Goal: Complete application form: Complete application form

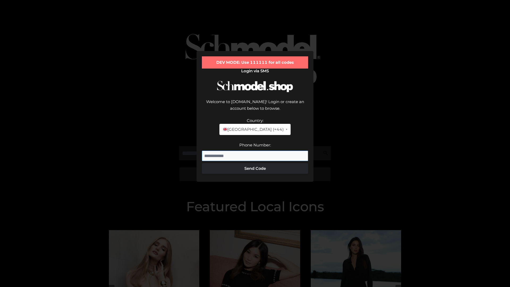
click at [255, 151] on input "Phone Number:" at bounding box center [255, 156] width 106 height 11
type input "**********"
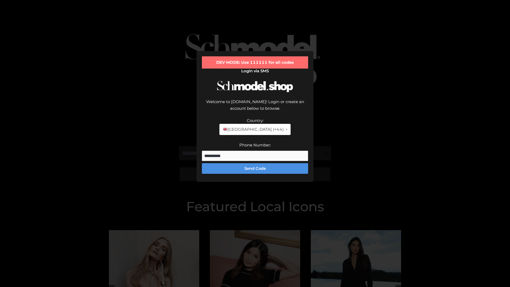
click at [255, 163] on button "Send Code" at bounding box center [255, 168] width 106 height 11
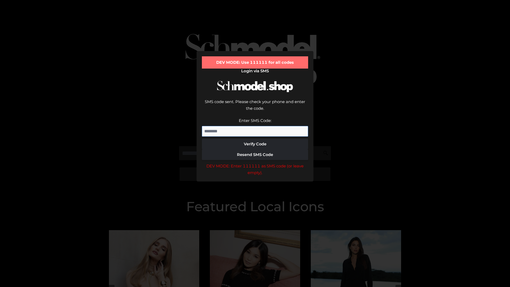
click at [255, 126] on input "Enter SMS Code:" at bounding box center [255, 131] width 106 height 11
type input "******"
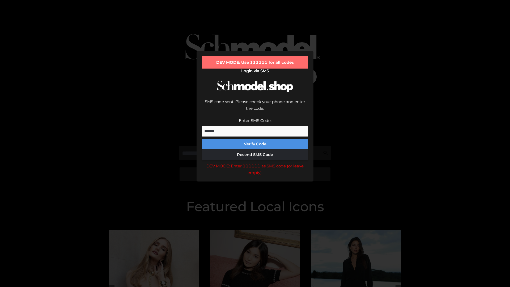
click at [255, 139] on button "Verify Code" at bounding box center [255, 144] width 106 height 11
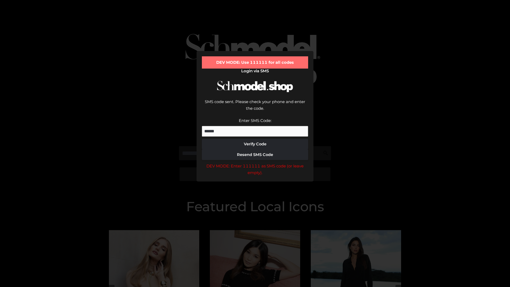
click at [255, 163] on div "DEV MODE: Enter 111111 as SMS code (or leave empty)." at bounding box center [255, 170] width 106 height 14
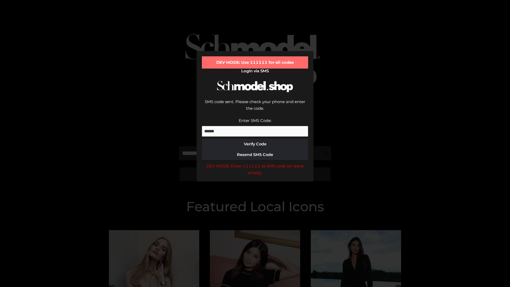
click at [255, 163] on div "DEV MODE: Enter 111111 as SMS code (or leave empty)." at bounding box center [255, 170] width 106 height 14
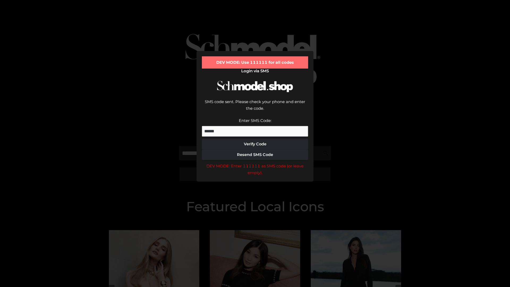
click at [255, 163] on div "DEV MODE: Enter 111111 as SMS code (or leave empty)." at bounding box center [255, 170] width 106 height 14
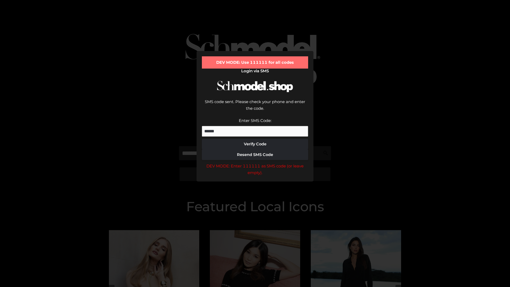
click at [255, 163] on div "DEV MODE: Enter 111111 as SMS code (or leave empty)." at bounding box center [255, 170] width 106 height 14
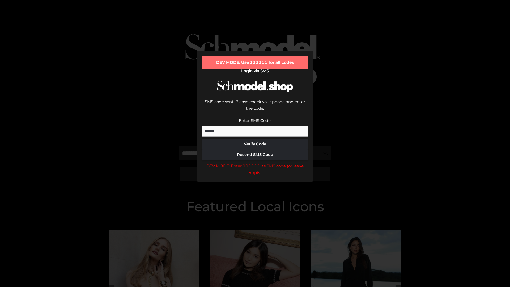
click at [255, 163] on div "DEV MODE: Enter 111111 as SMS code (or leave empty)." at bounding box center [255, 170] width 106 height 14
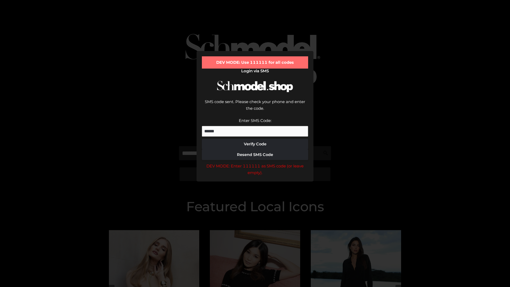
click at [255, 163] on div "DEV MODE: Enter 111111 as SMS code (or leave empty)." at bounding box center [255, 170] width 106 height 14
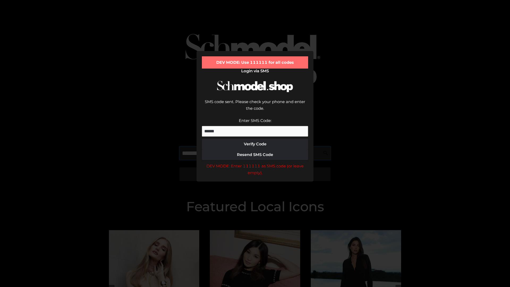
scroll to position [0, 27]
click at [255, 163] on div "DEV MODE: Enter 111111 as SMS code (or leave empty)." at bounding box center [255, 170] width 106 height 14
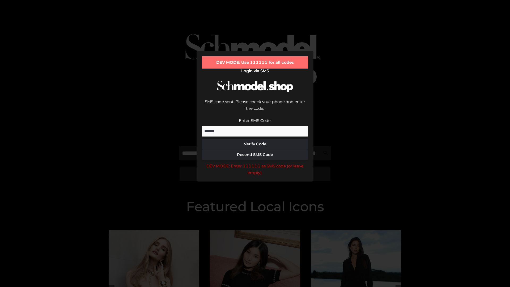
click at [255, 163] on div "DEV MODE: Enter 111111 as SMS code (or leave empty)." at bounding box center [255, 170] width 106 height 14
type input "**********"
